Goal: Find contact information

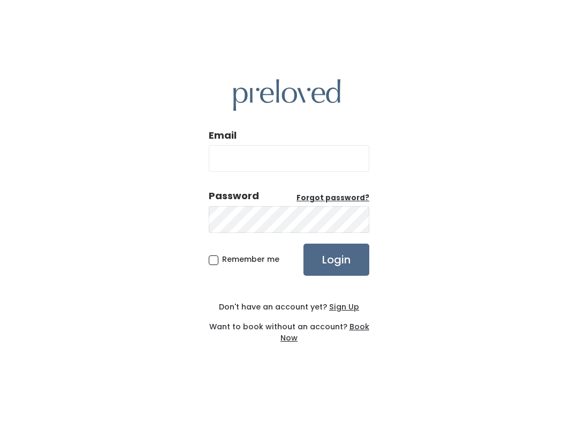
click at [356, 161] on input "Email" at bounding box center [289, 158] width 161 height 27
type input "spanishfork.store@preloved.love"
click at [336, 259] on input "Login" at bounding box center [336, 259] width 66 height 32
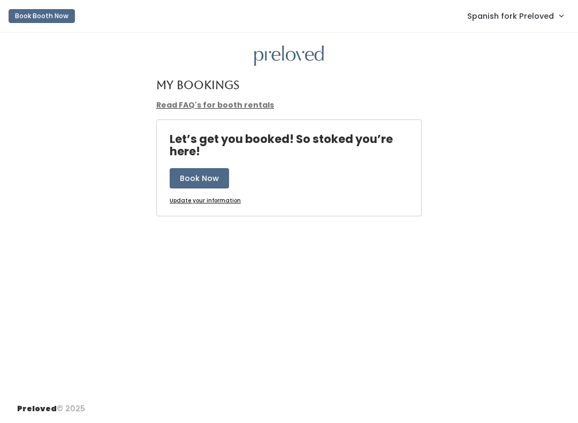
click at [530, 24] on link "Spanish fork Preloved" at bounding box center [514, 15] width 117 height 23
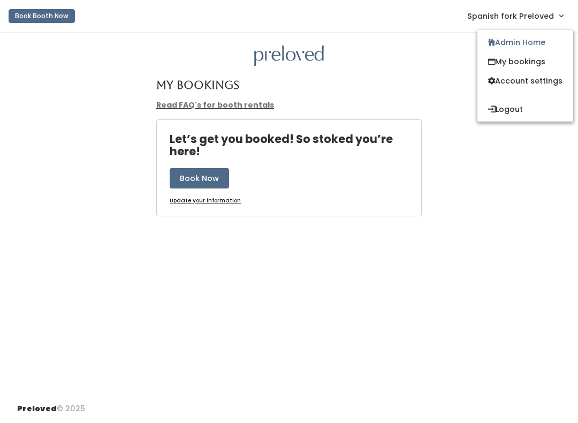
click at [528, 45] on link "Admin Home" at bounding box center [525, 42] width 96 height 19
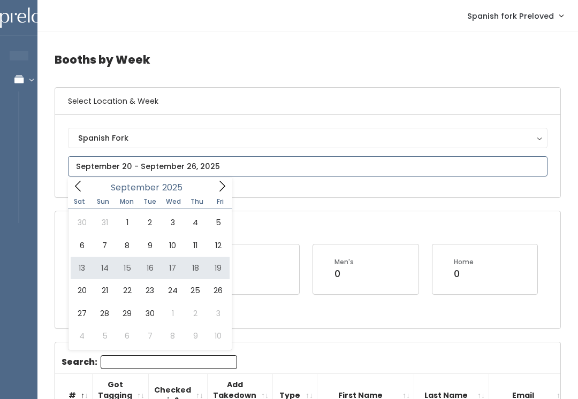
type input "[DATE] to [DATE]"
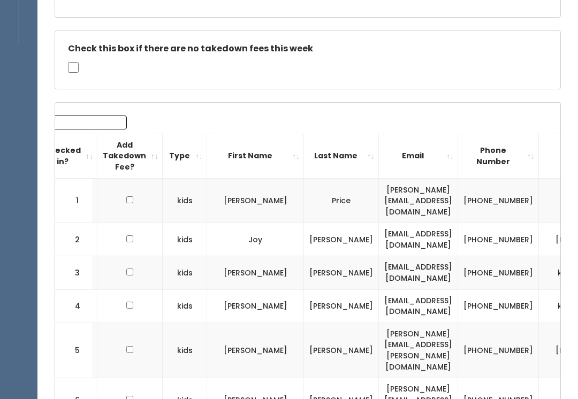
scroll to position [180, 0]
click at [515, 223] on td "(801) 427-0220" at bounding box center [498, 239] width 81 height 33
click at [425, 228] on td "joyzrealty@gmail.com" at bounding box center [418, 239] width 79 height 33
copy td "801) 427-0220"
